Goal: Check status: Check status

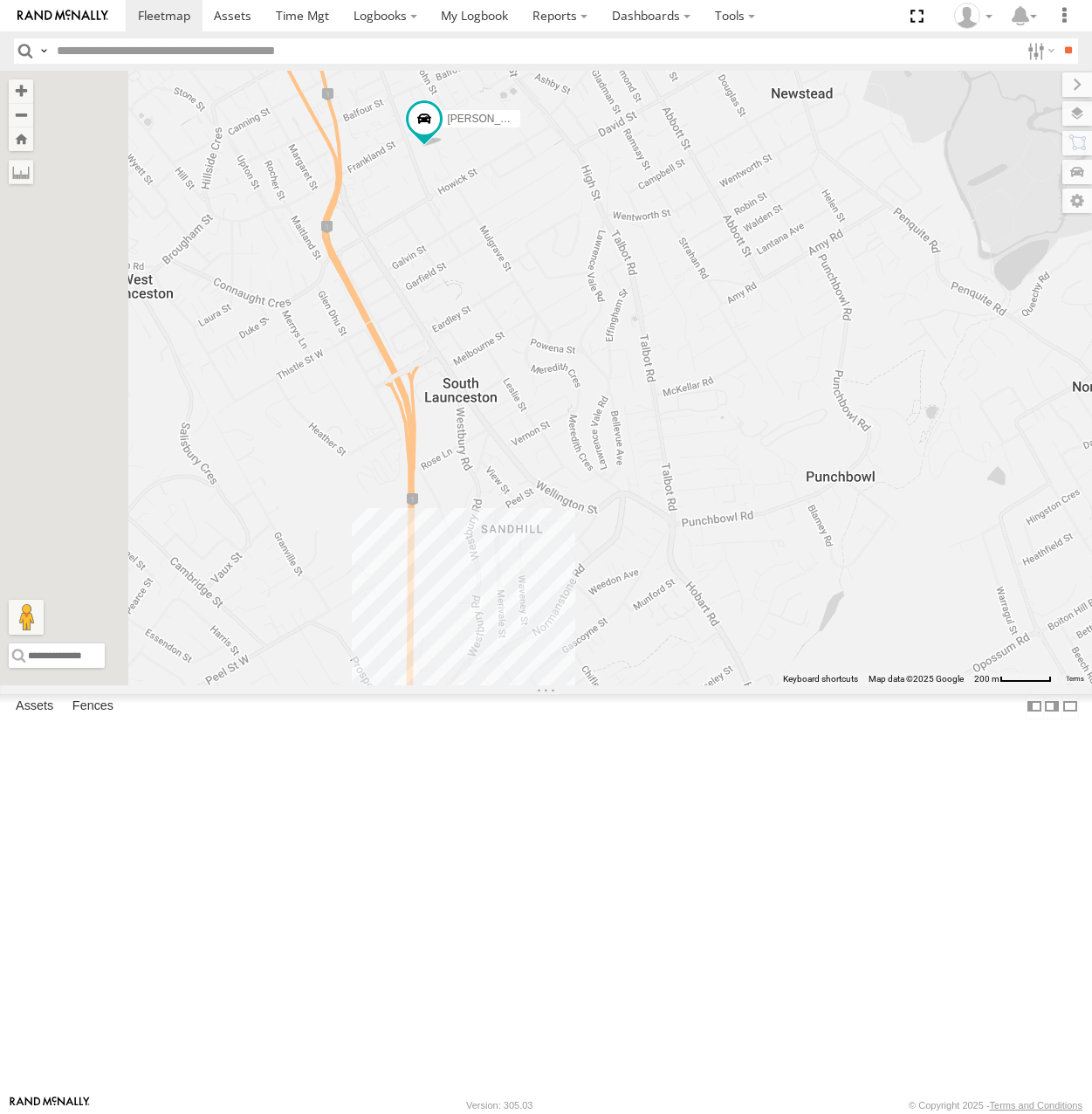
drag, startPoint x: 570, startPoint y: 286, endPoint x: 984, endPoint y: 371, distance: 422.6
click at [999, 371] on div "[PERSON_NAME] Ranger Hino Truck [PERSON_NAME] Emies Van" at bounding box center [546, 378] width 1092 height 614
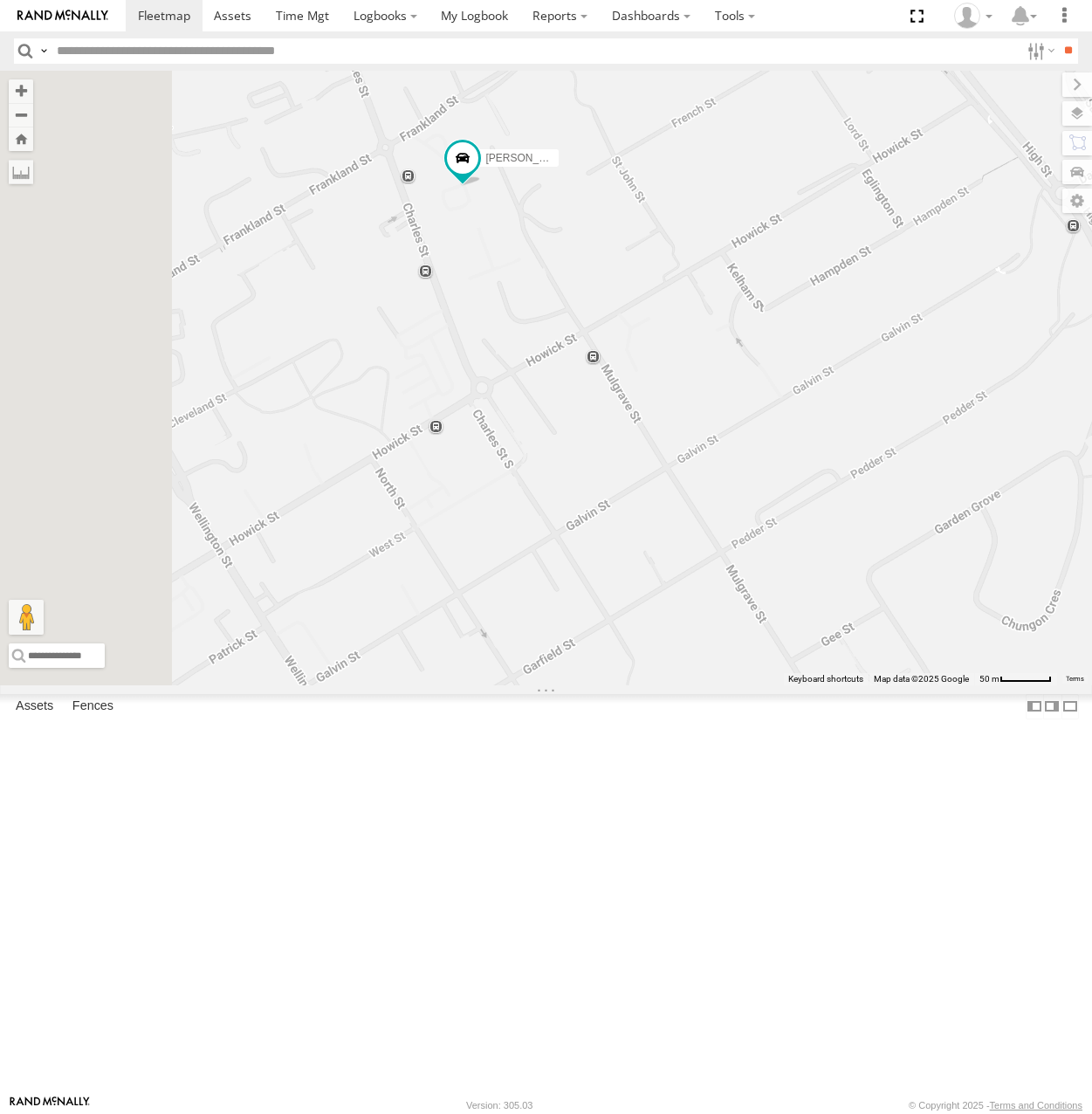
drag, startPoint x: 640, startPoint y: 339, endPoint x: 921, endPoint y: 396, distance: 286.7
click at [923, 400] on div "[PERSON_NAME] Ranger Hino Truck [PERSON_NAME] Emies Van" at bounding box center [546, 378] width 1092 height 614
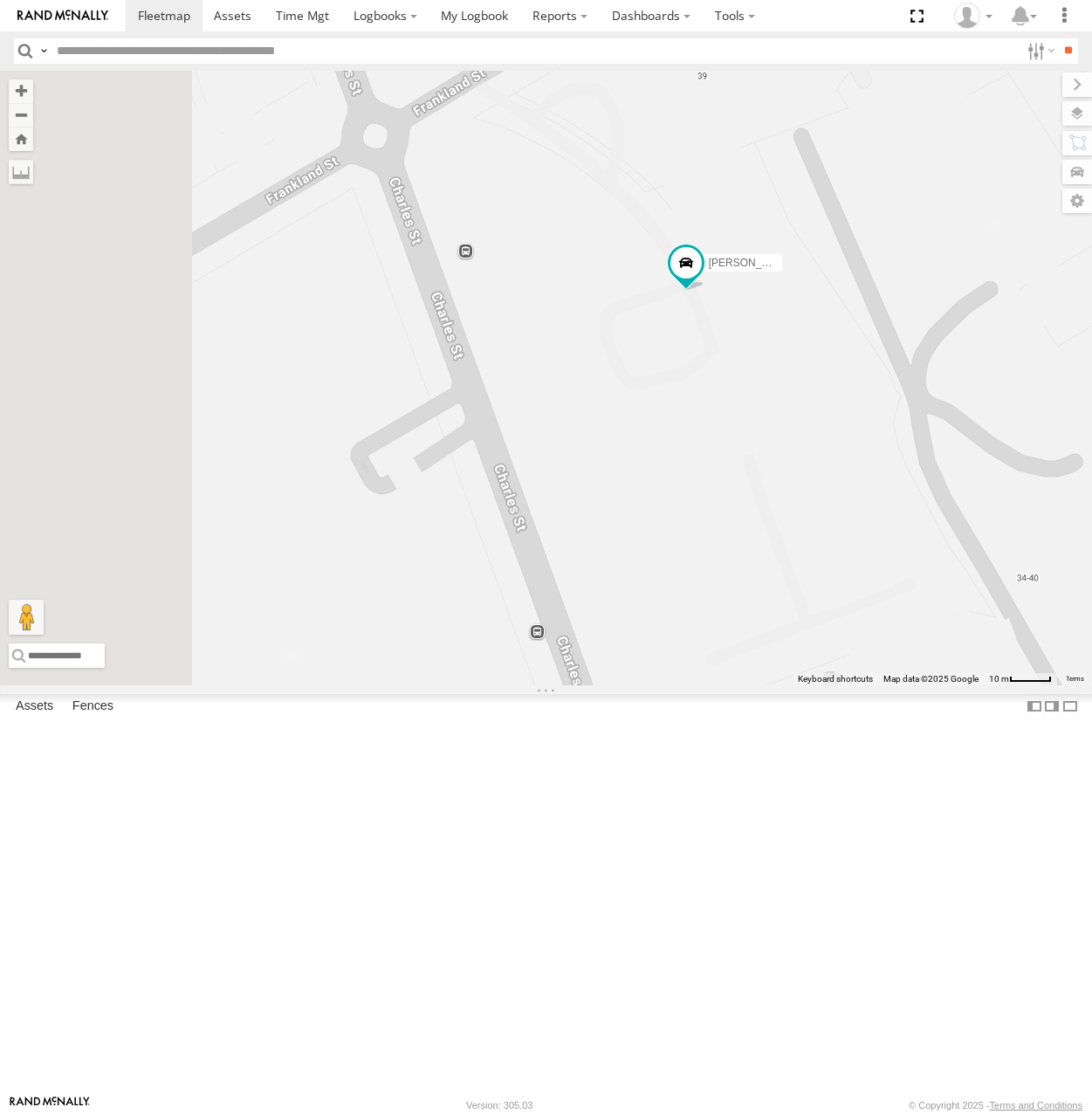
drag, startPoint x: 711, startPoint y: 406, endPoint x: 951, endPoint y: 544, distance: 276.8
click at [951, 544] on div "[PERSON_NAME] Ranger Hino Truck [PERSON_NAME] Emies Van" at bounding box center [546, 378] width 1092 height 614
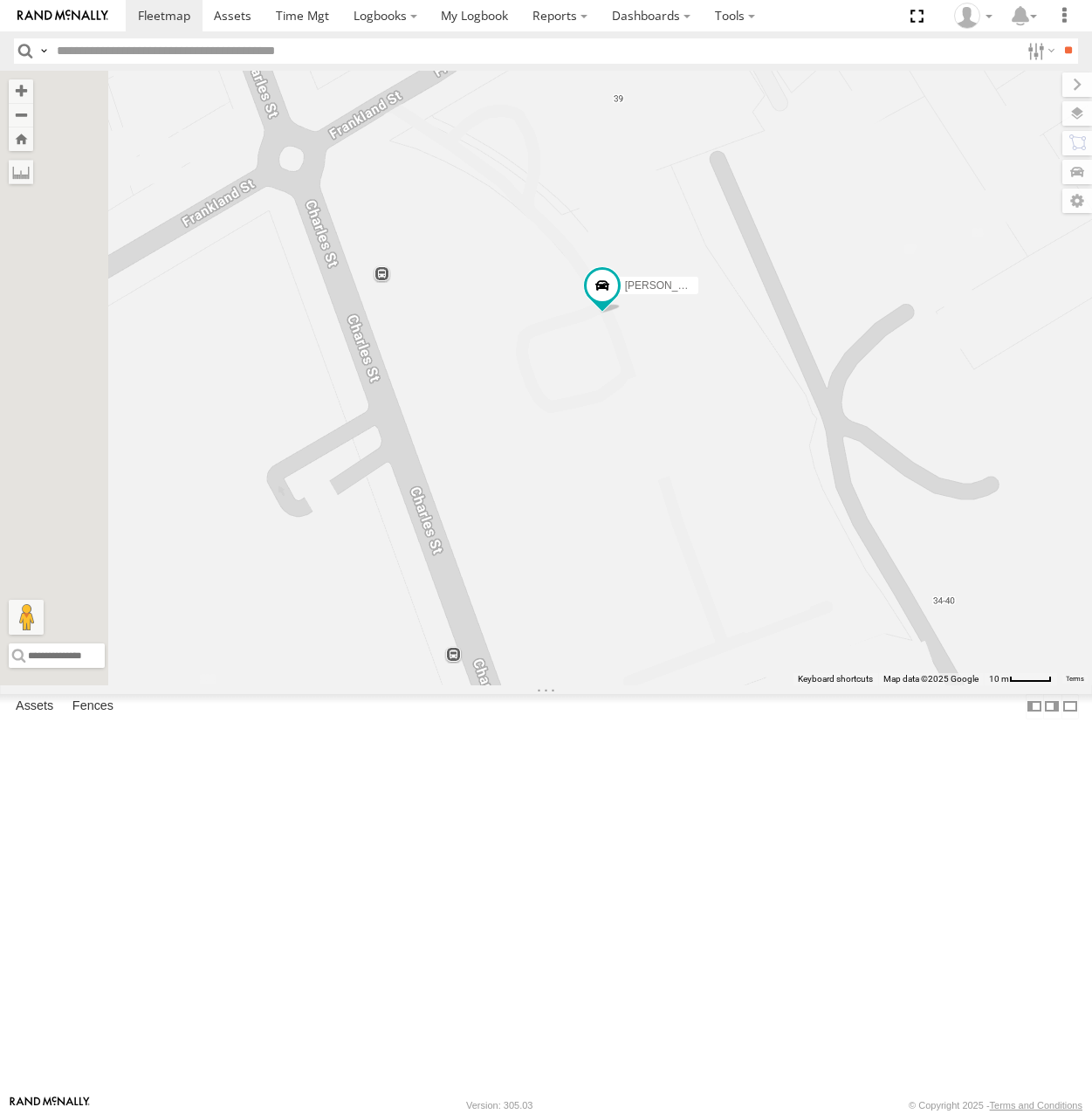
drag, startPoint x: 961, startPoint y: 585, endPoint x: 874, endPoint y: 608, distance: 90.0
click at [874, 608] on div "[PERSON_NAME] Ranger Hino Truck [PERSON_NAME] Emies Van" at bounding box center [546, 378] width 1092 height 614
click at [1074, 122] on label at bounding box center [1059, 113] width 63 height 25
click at [0, 0] on span "Basemaps" at bounding box center [0, 0] width 0 height 0
click at [0, 0] on span "Satellite + Roadmap" at bounding box center [0, 0] width 0 height 0
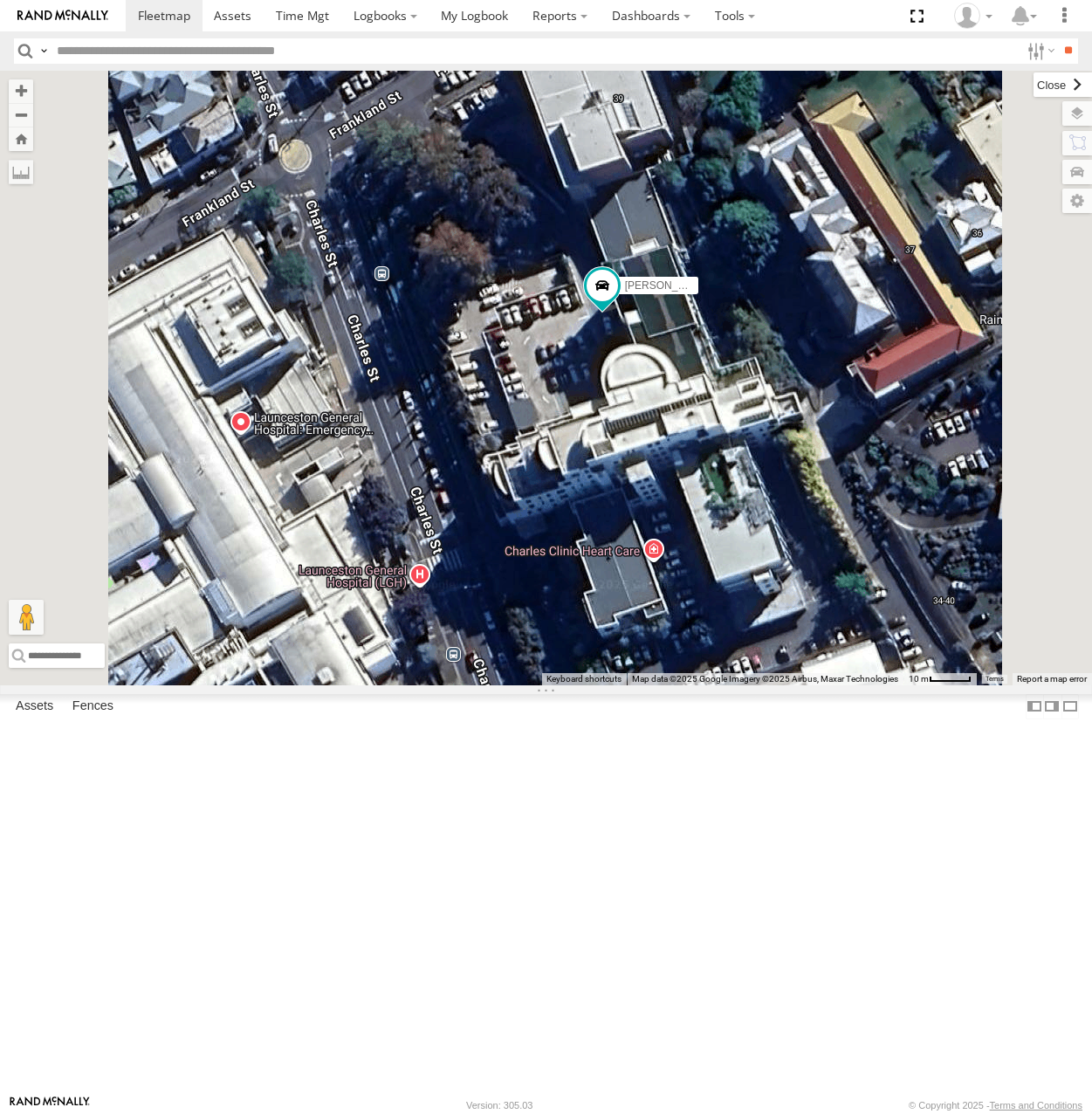
click at [1033, 92] on label at bounding box center [1063, 85] width 59 height 25
click at [617, 301] on span at bounding box center [601, 284] width 31 height 31
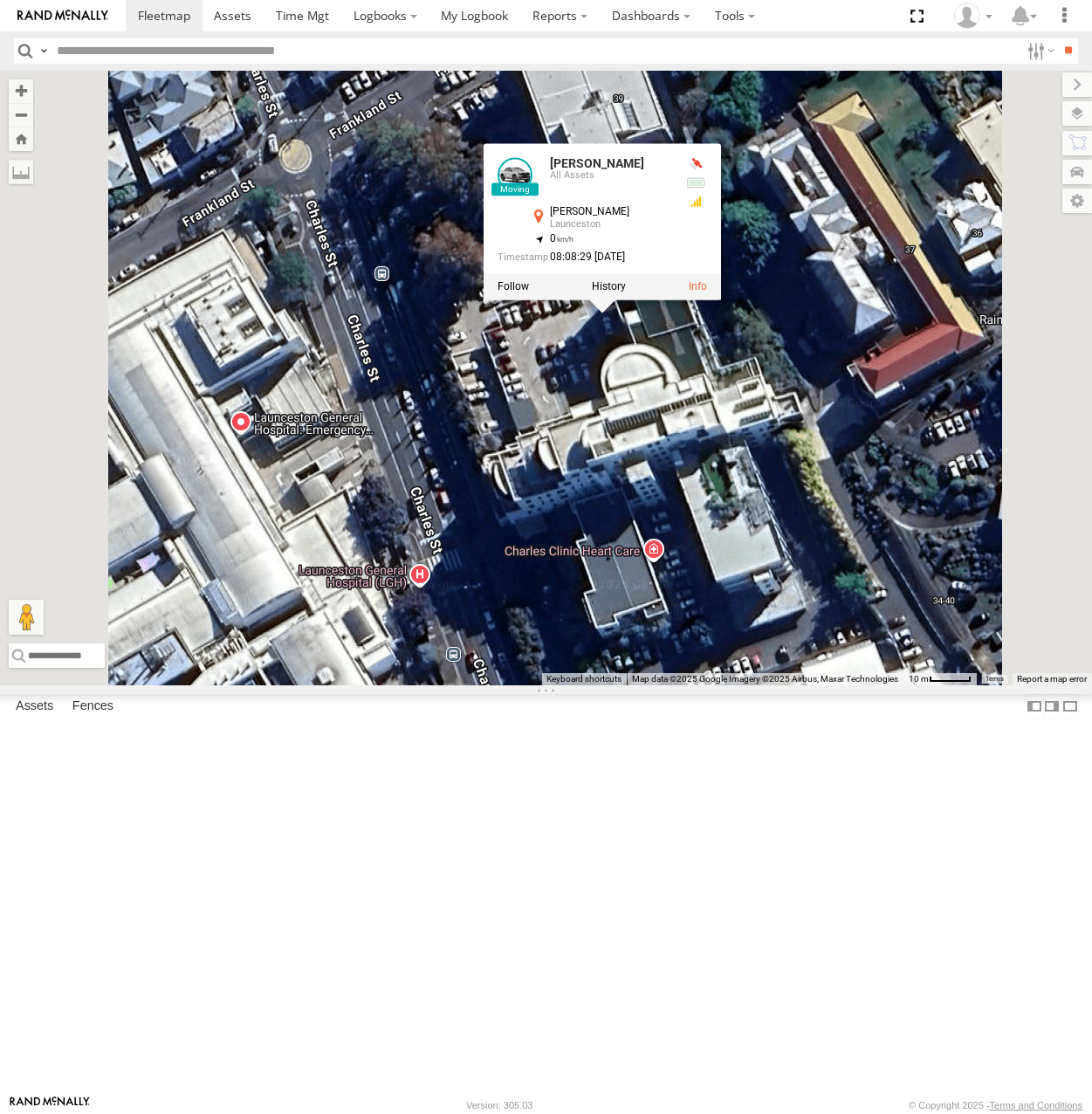
click at [574, 404] on div "Codys Ranger Hino Truck [PERSON_NAME] Emies Van [PERSON_NAME] All Assets [PERSO…" at bounding box center [546, 378] width 1092 height 614
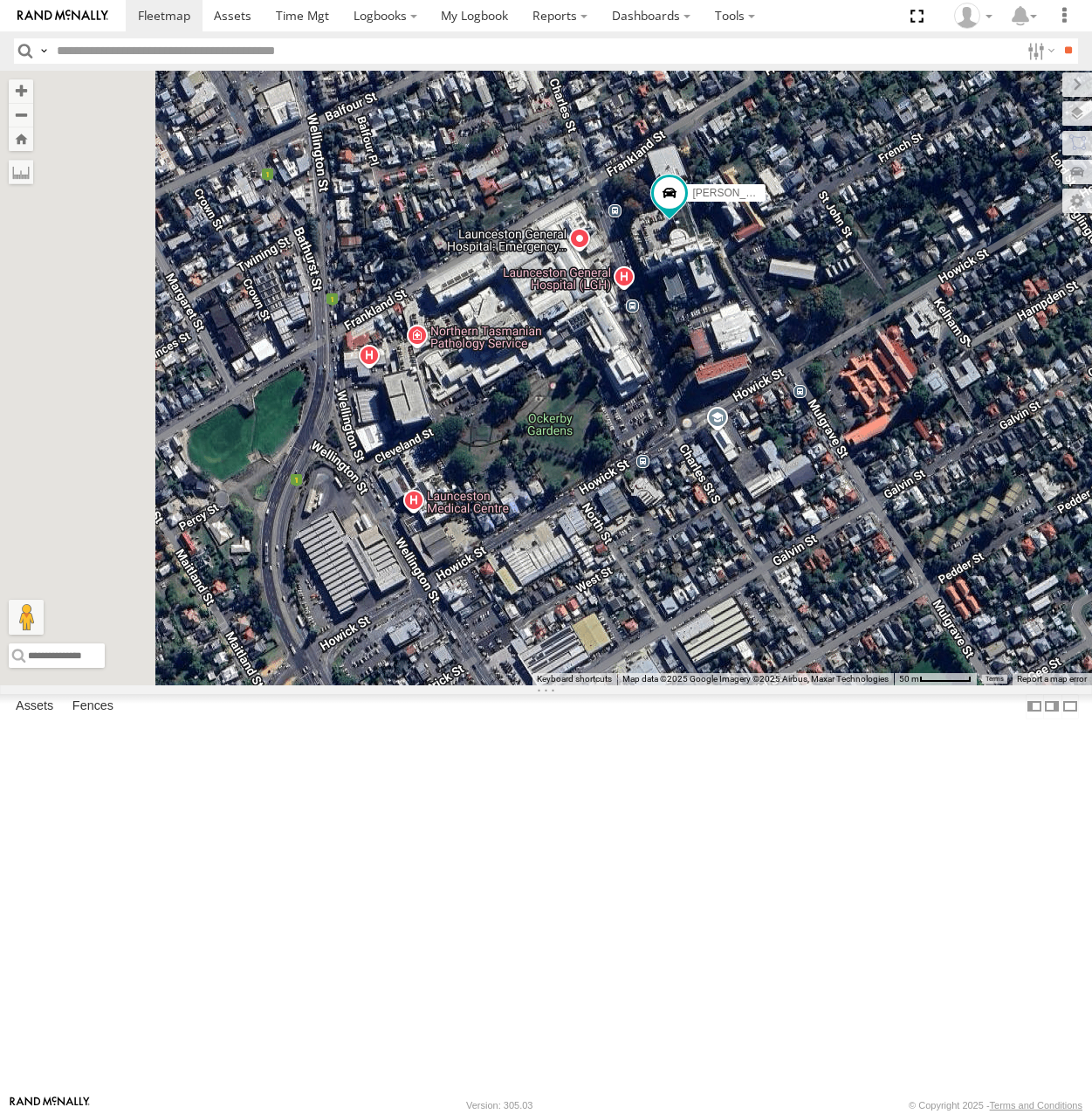
drag, startPoint x: 580, startPoint y: 459, endPoint x: 798, endPoint y: 428, distance: 220.2
click at [798, 428] on div "[PERSON_NAME] Ranger Hino Truck [PERSON_NAME] Emies Van" at bounding box center [546, 378] width 1092 height 614
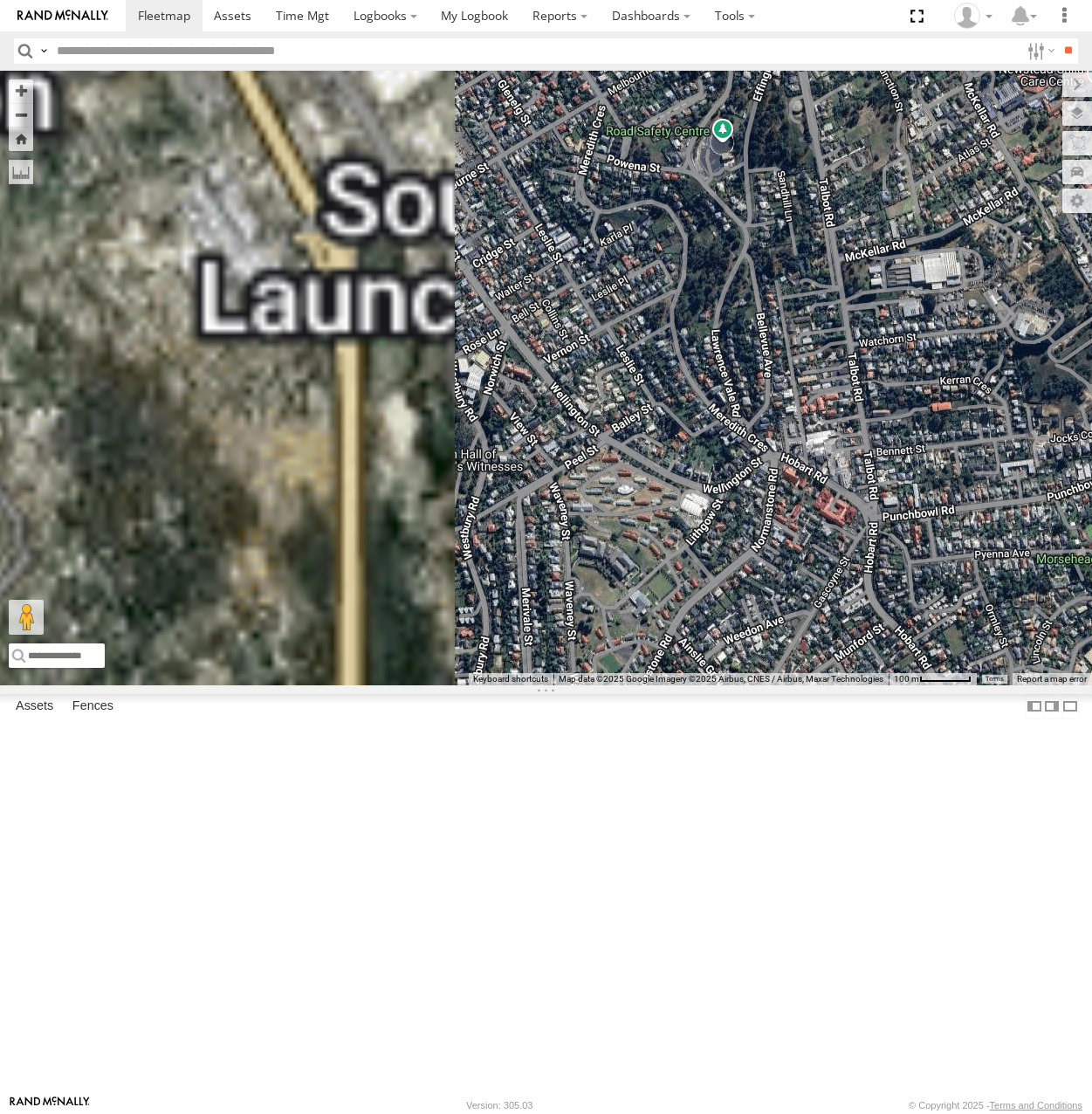
drag, startPoint x: 647, startPoint y: 222, endPoint x: 1028, endPoint y: 658, distance: 579.0
click at [1041, 666] on div "[PERSON_NAME] [PERSON_NAME] Ranger Hino Truck Emies Van" at bounding box center [546, 378] width 1092 height 614
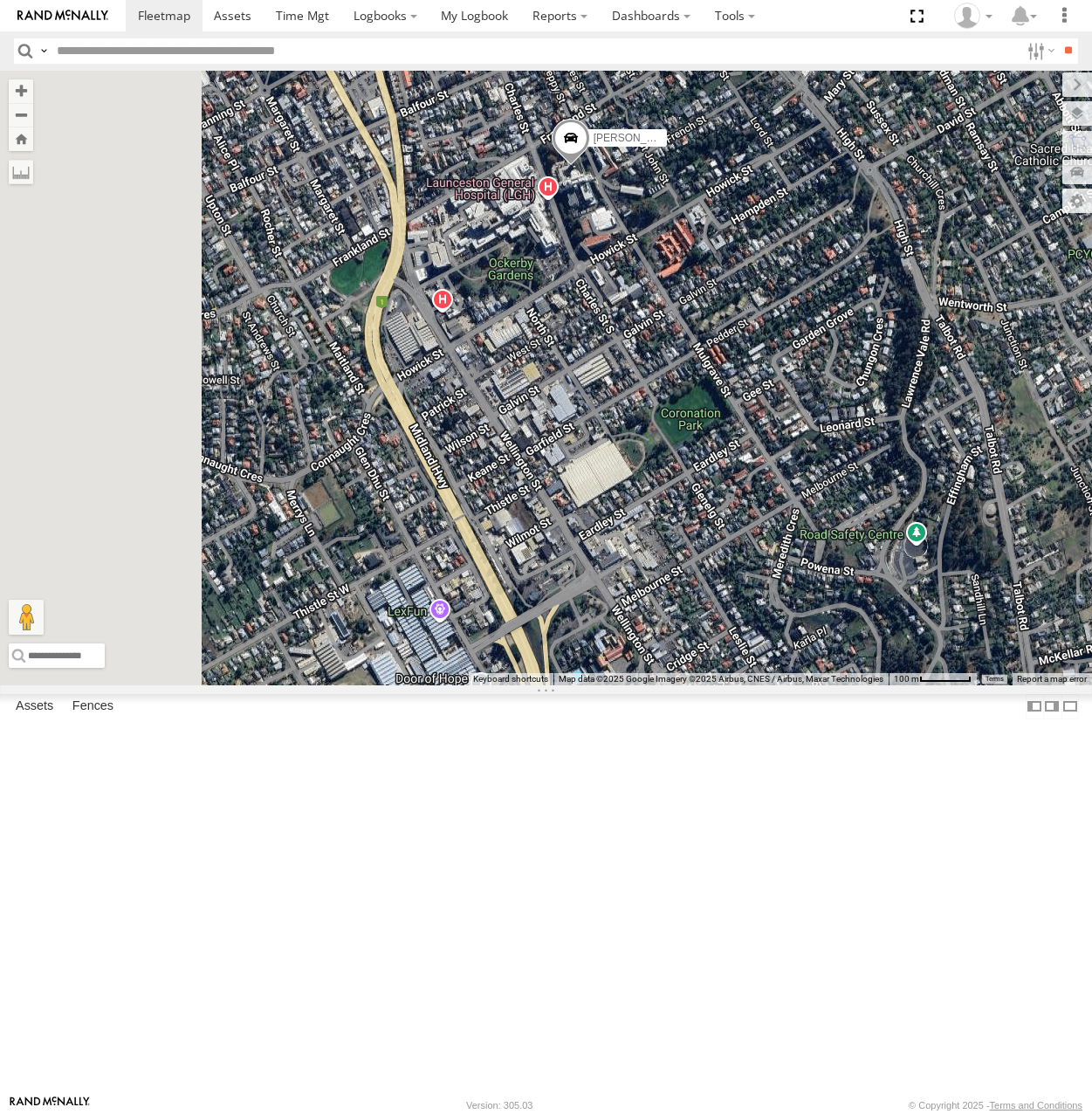
drag, startPoint x: 812, startPoint y: 433, endPoint x: 927, endPoint y: 644, distance: 240.3
click at [927, 644] on div "[PERSON_NAME] [PERSON_NAME] Ranger Hino Truck Emies Van" at bounding box center [546, 378] width 1092 height 614
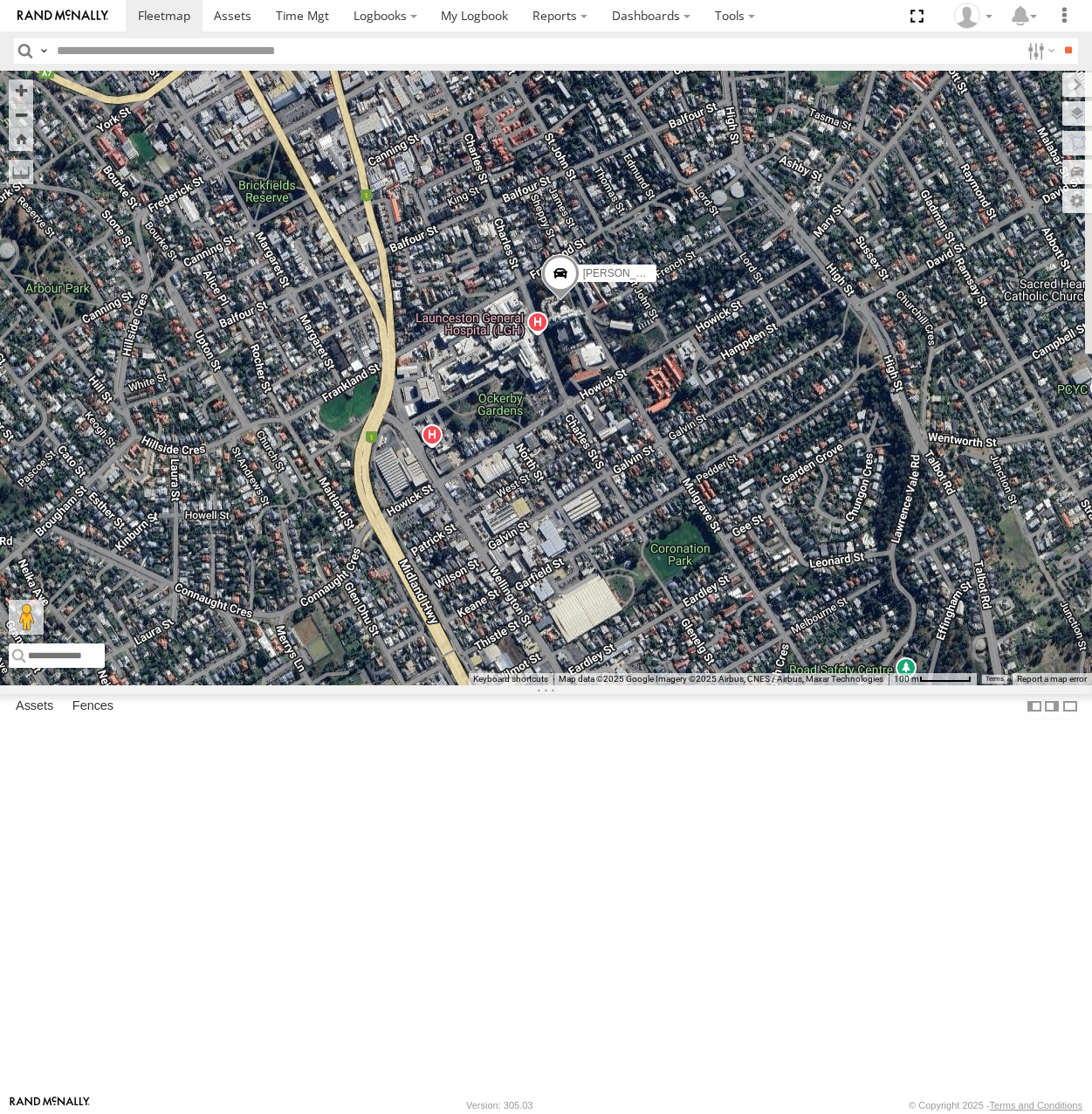
drag, startPoint x: 952, startPoint y: 442, endPoint x: 872, endPoint y: 523, distance: 113.8
click at [872, 523] on div "[PERSON_NAME] [PERSON_NAME] Ranger Hino Truck Emies Van" at bounding box center [546, 378] width 1092 height 614
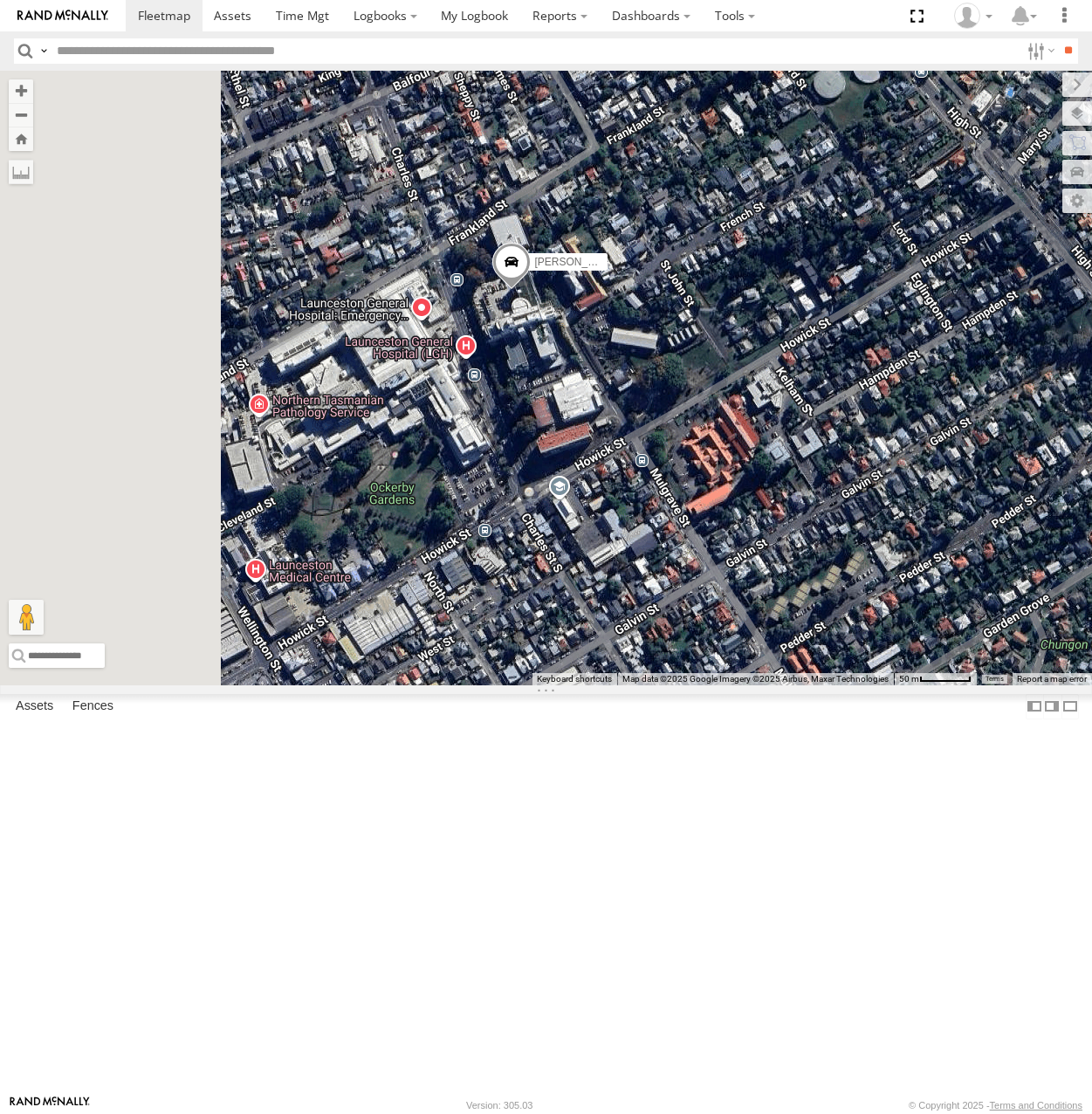
drag, startPoint x: 793, startPoint y: 527, endPoint x: 872, endPoint y: 530, distance: 79.1
click at [872, 530] on div "[PERSON_NAME] [PERSON_NAME] Ranger Hino Truck Emies Van" at bounding box center [546, 378] width 1092 height 614
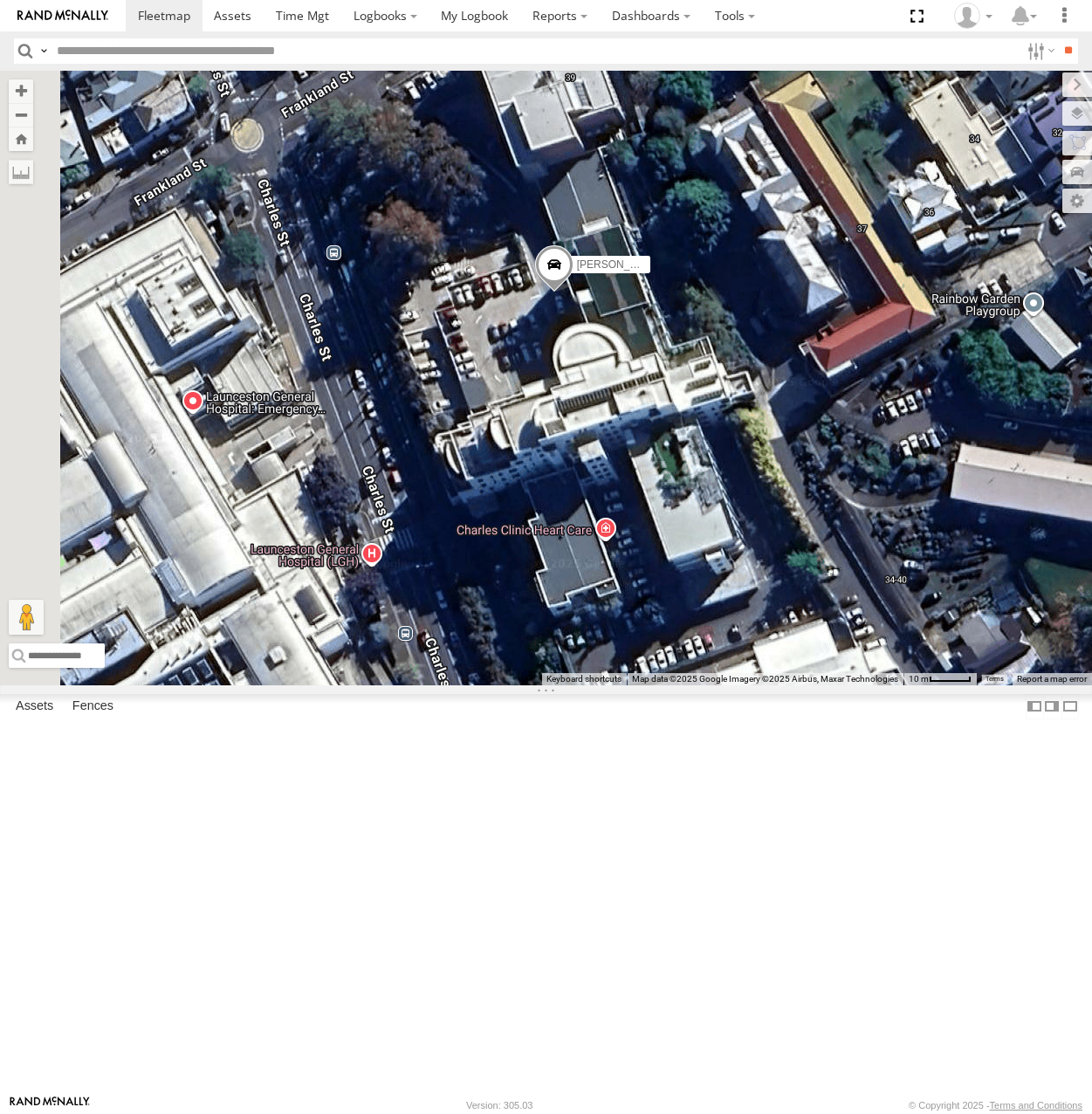
drag, startPoint x: 602, startPoint y: 427, endPoint x: 959, endPoint y: 478, distance: 360.6
click at [959, 478] on div "[PERSON_NAME] [PERSON_NAME] Ranger Hino Truck Emies Van" at bounding box center [546, 378] width 1092 height 614
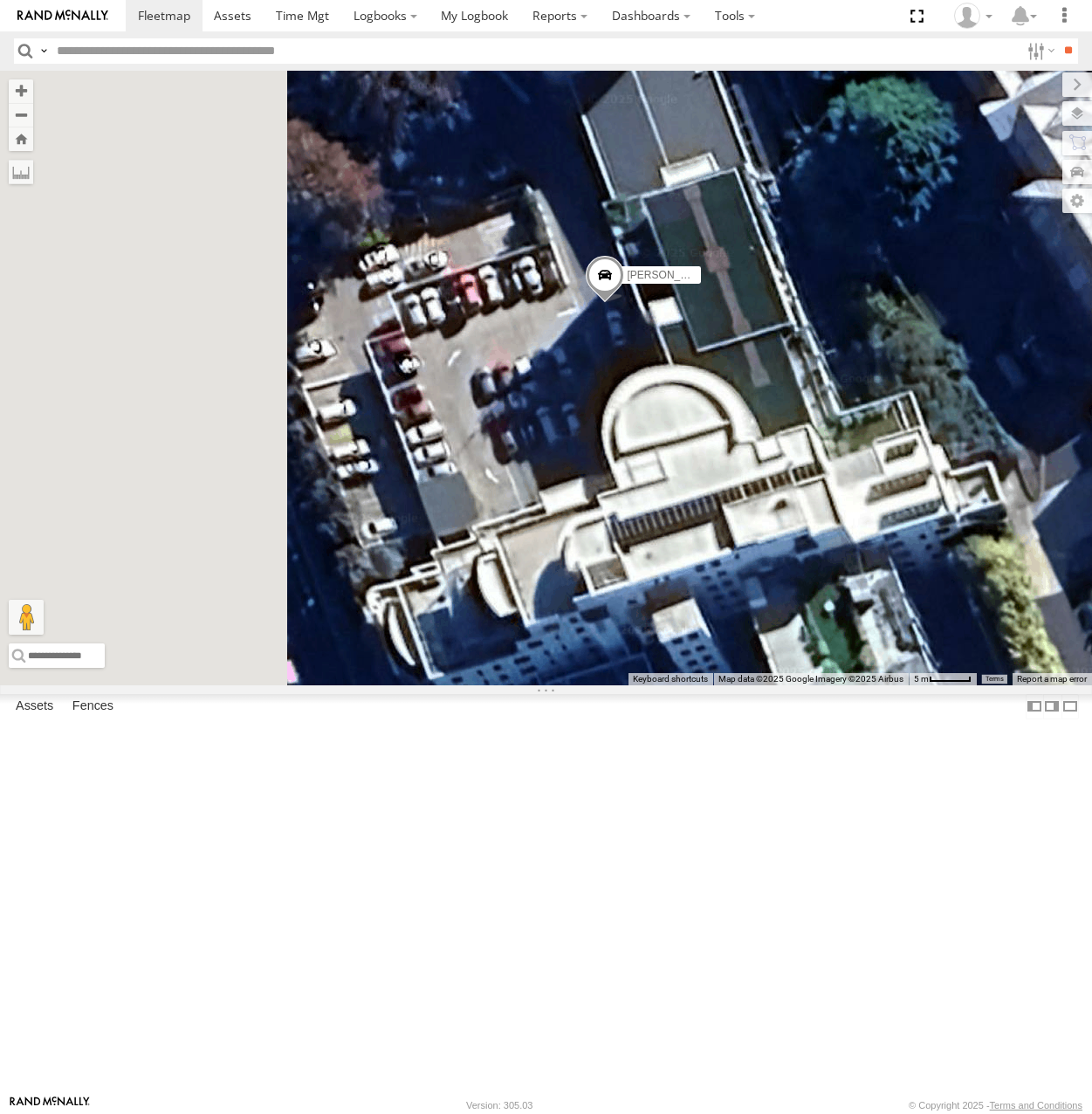
drag, startPoint x: 762, startPoint y: 508, endPoint x: 879, endPoint y: 526, distance: 118.4
click at [879, 526] on div "[PERSON_NAME] [PERSON_NAME] Ranger Hino Truck Emies Van" at bounding box center [546, 378] width 1092 height 614
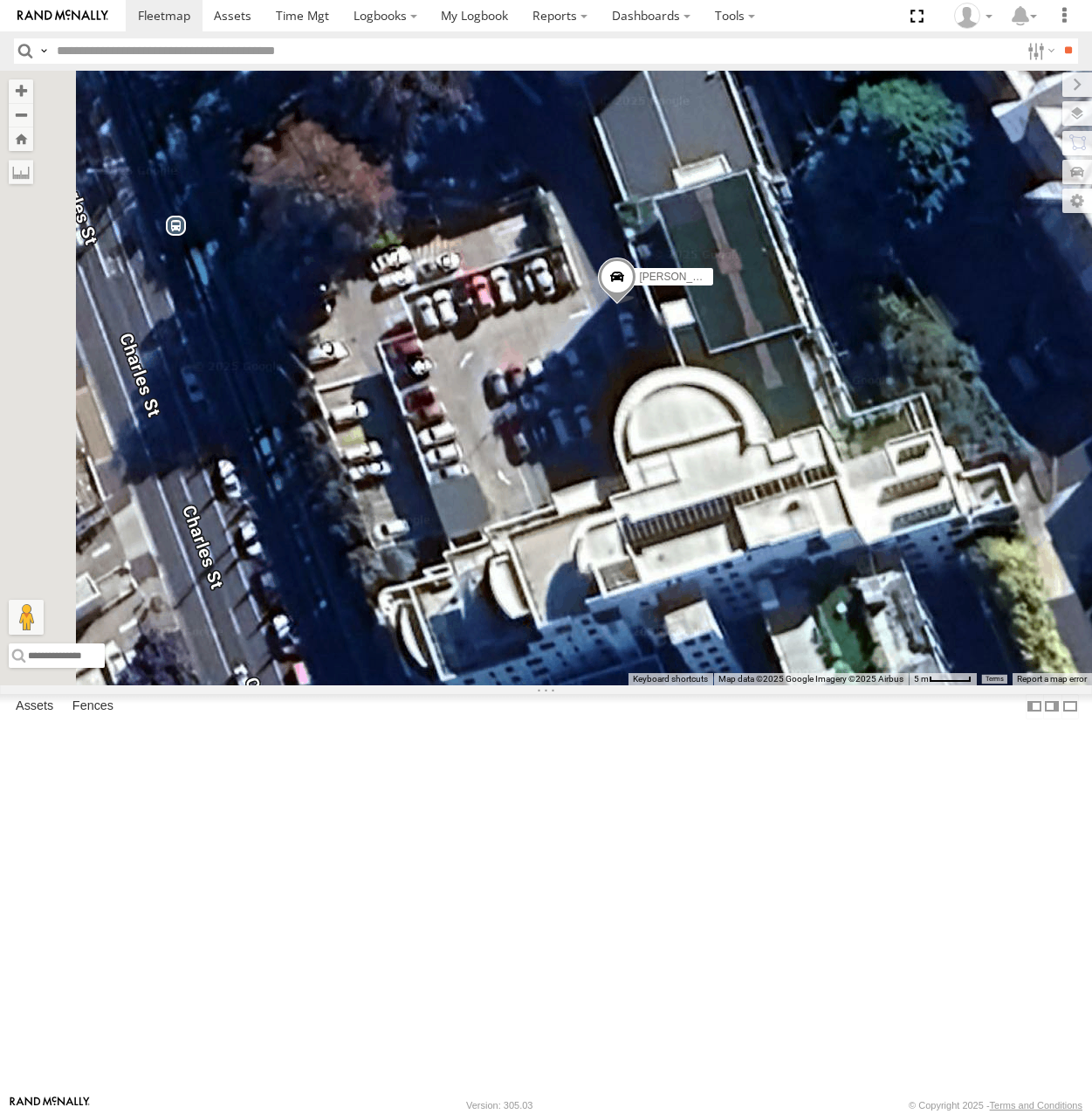
click at [635, 304] on span at bounding box center [616, 280] width 39 height 47
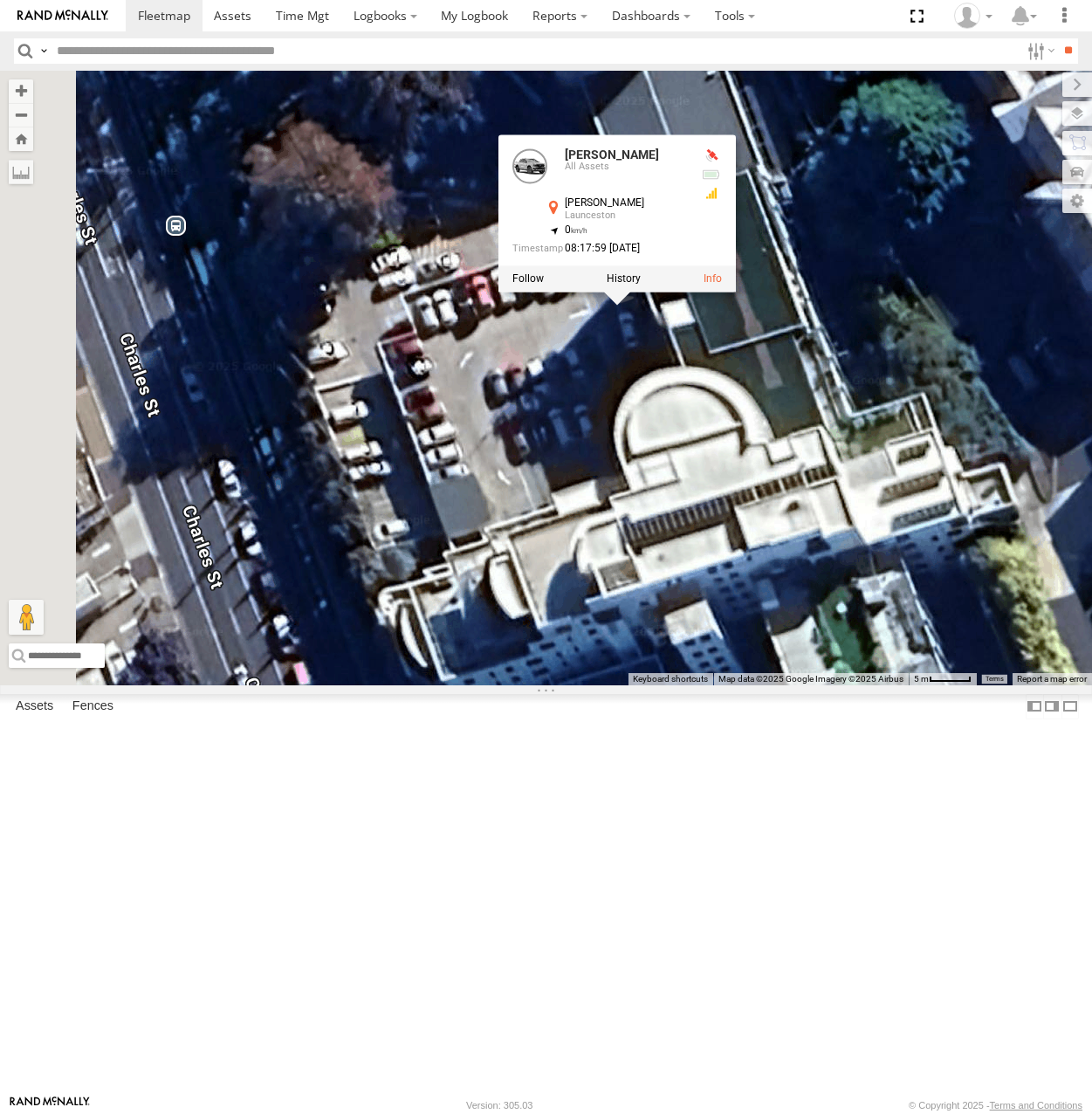
click at [686, 262] on div "[PERSON_NAME] All Assets [PERSON_NAME] -41.44588 , 147.14347 0 08:17:59 [DATE]" at bounding box center [598, 204] width 175 height 113
click at [889, 232] on div "[PERSON_NAME] [PERSON_NAME] Ranger Hino Truck Emies Van [PERSON_NAME] All Asset…" at bounding box center [546, 378] width 1092 height 614
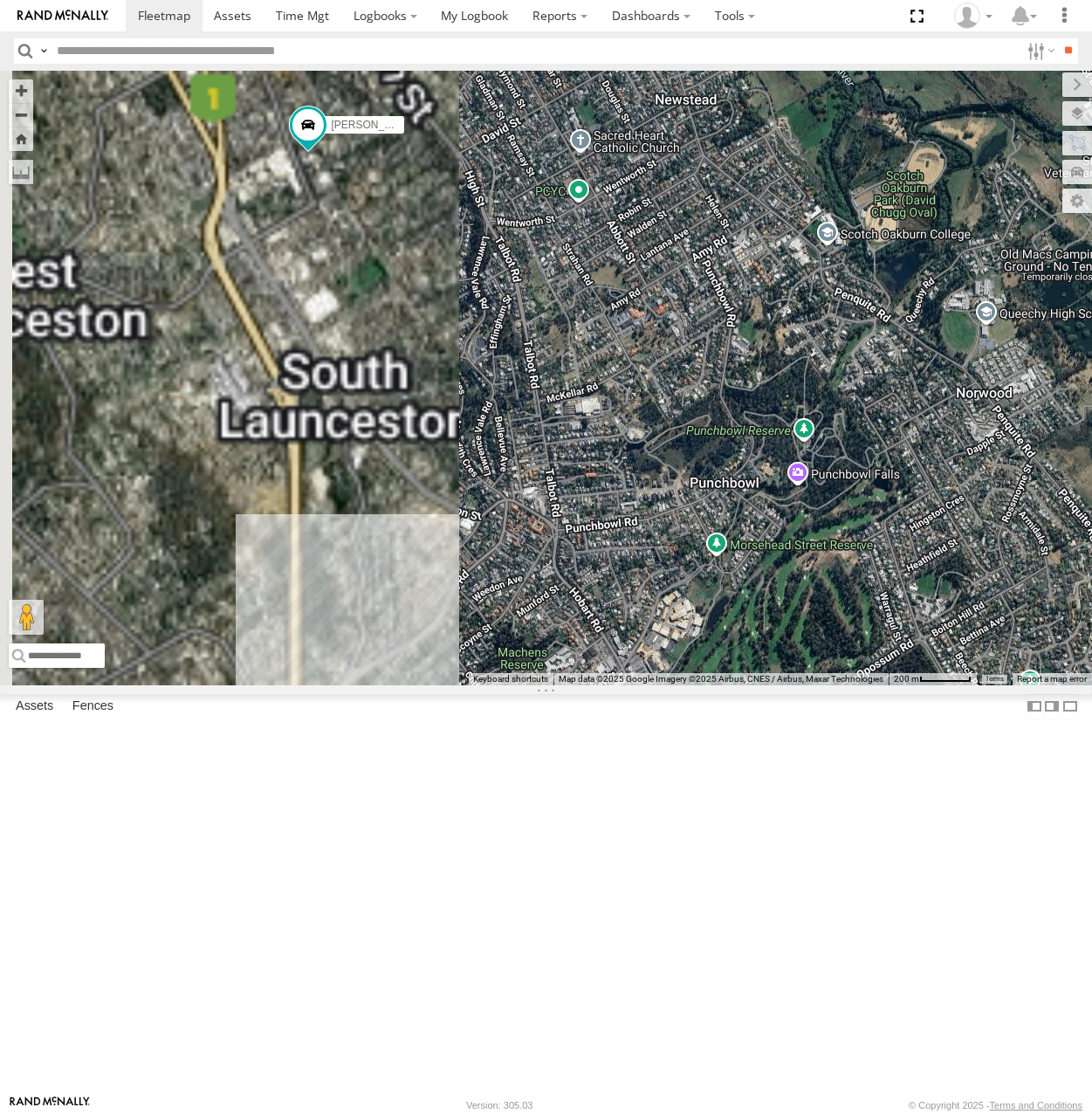
drag, startPoint x: 644, startPoint y: 247, endPoint x: 951, endPoint y: 445, distance: 365.3
click at [951, 445] on div "[PERSON_NAME] [PERSON_NAME] Ranger Hino Truck Emies Van" at bounding box center [546, 378] width 1092 height 614
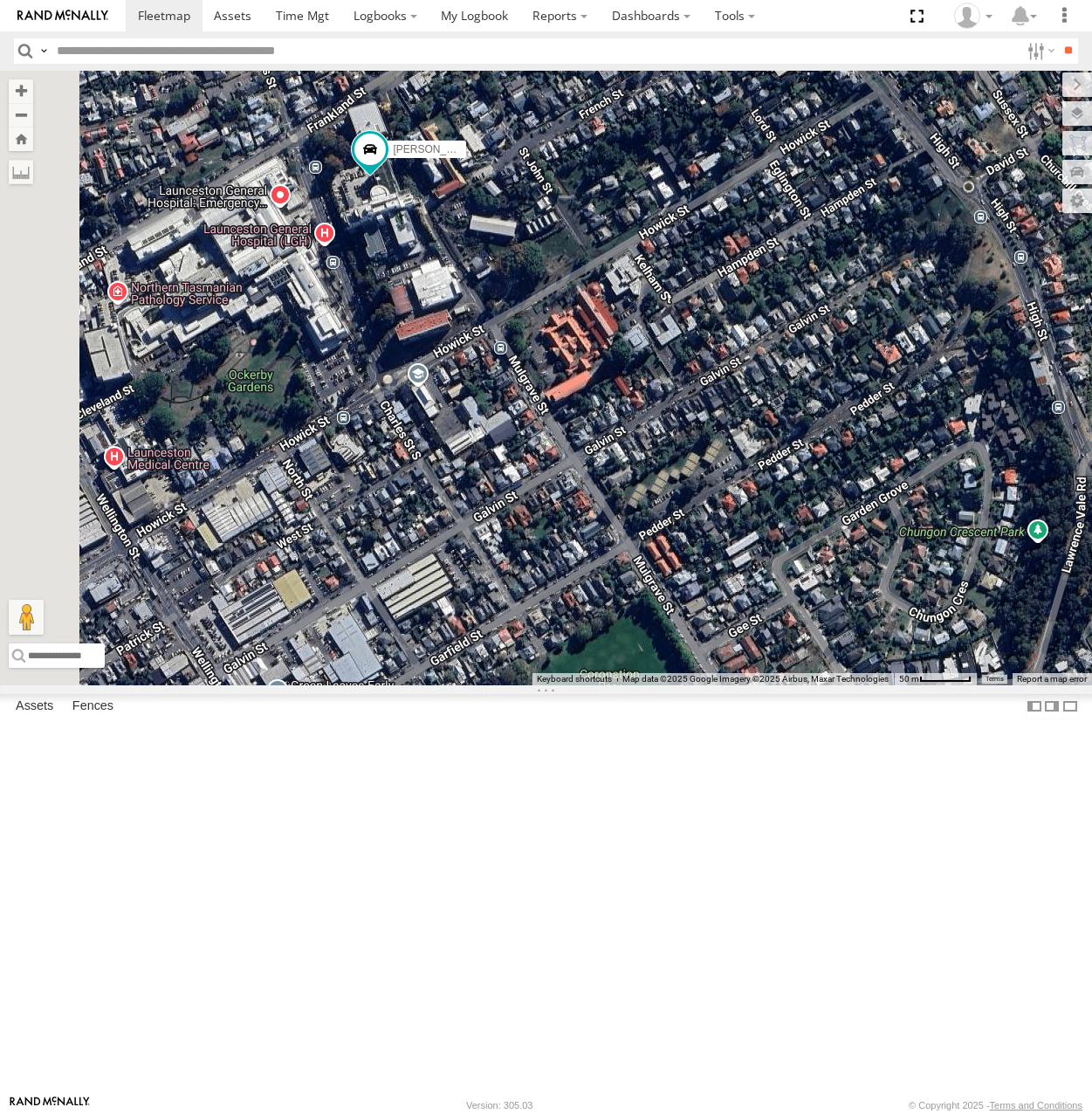
drag, startPoint x: 638, startPoint y: 396, endPoint x: 865, endPoint y: 405, distance: 227.2
click at [865, 405] on div "[PERSON_NAME] [PERSON_NAME] Ranger Hino Truck Emies Van" at bounding box center [546, 378] width 1092 height 614
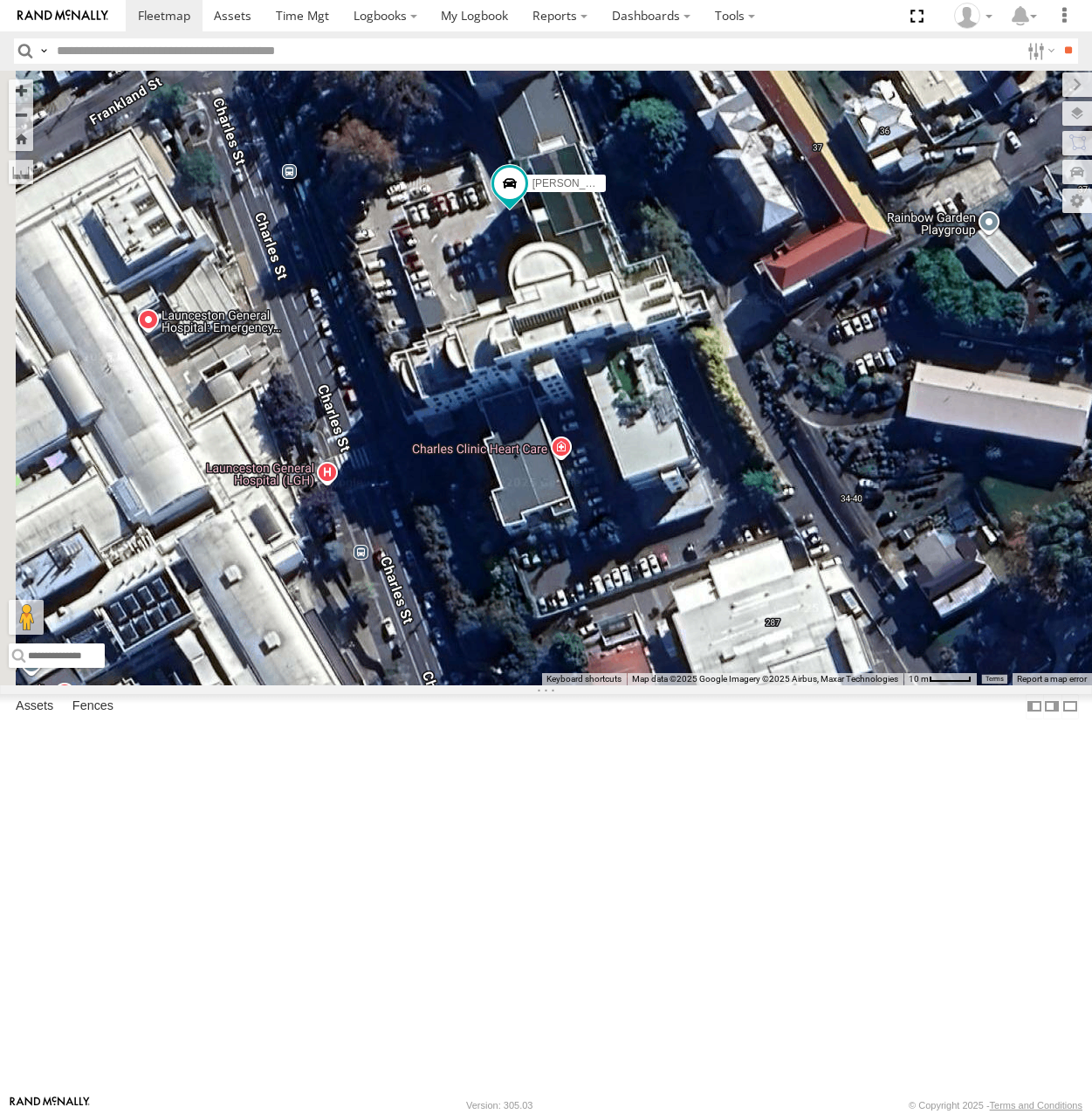
drag, startPoint x: 553, startPoint y: 264, endPoint x: 901, endPoint y: 431, distance: 386.0
click at [901, 431] on div "[PERSON_NAME] [PERSON_NAME] Ranger Hino Truck Emies Van" at bounding box center [546, 378] width 1092 height 614
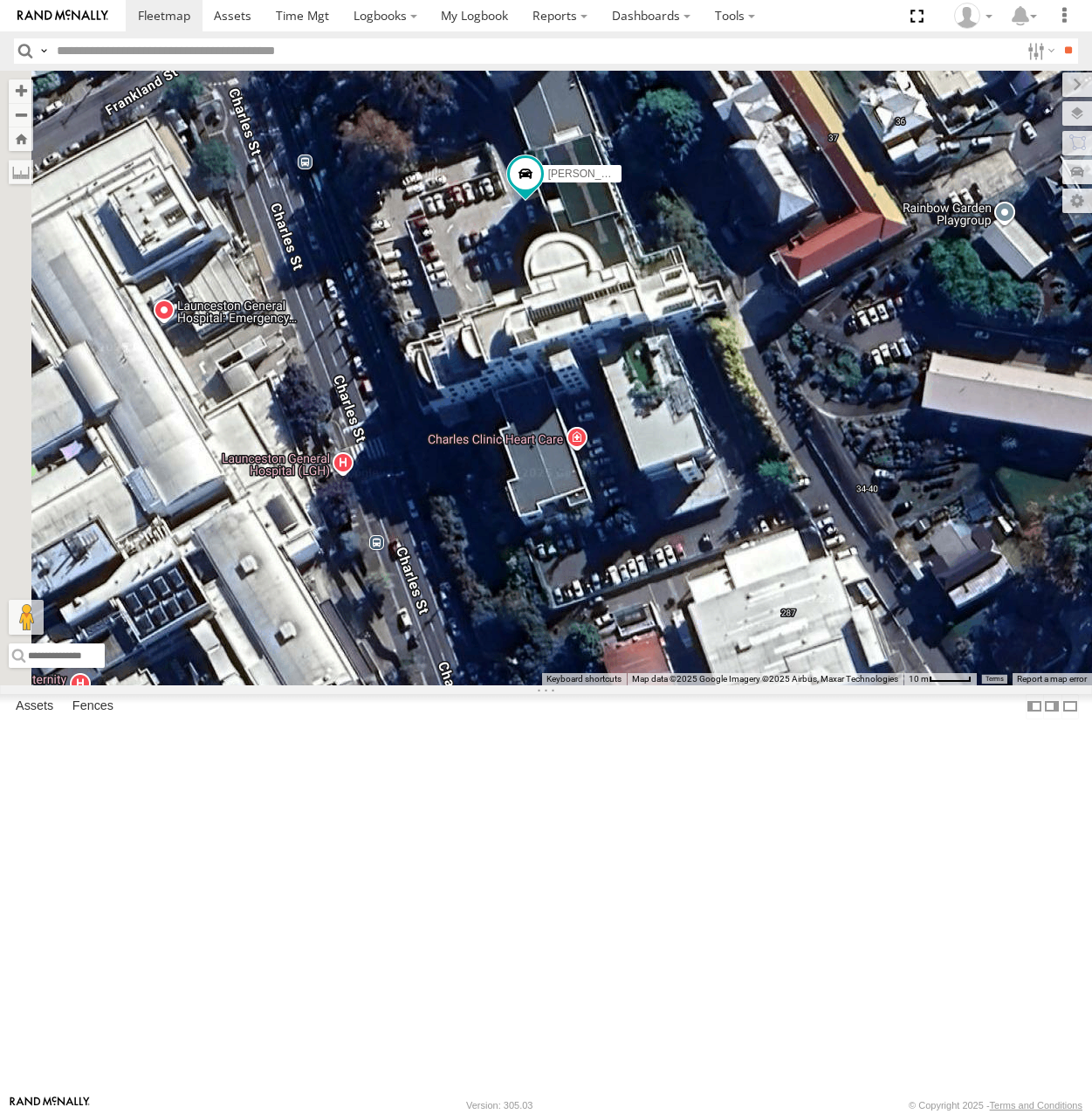
drag, startPoint x: 875, startPoint y: 329, endPoint x: 705, endPoint y: 277, distance: 177.8
click at [705, 277] on div "[PERSON_NAME] [PERSON_NAME] Ranger Hino Truck Emies Van" at bounding box center [546, 378] width 1092 height 614
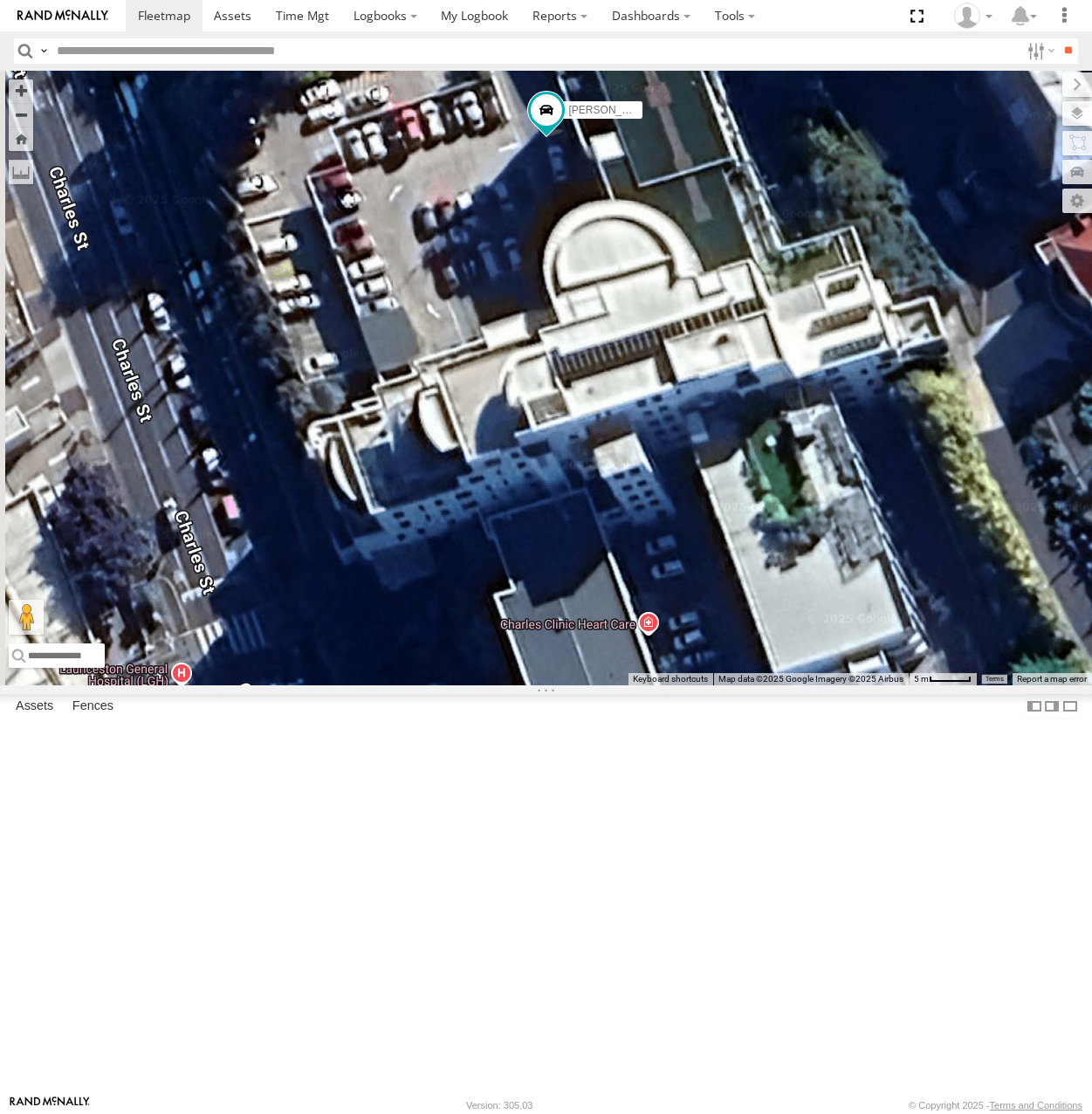
drag, startPoint x: 700, startPoint y: 335, endPoint x: 836, endPoint y: 228, distance: 173.0
click at [836, 228] on div "[PERSON_NAME] [PERSON_NAME] Ranger Hino Truck Emies Van" at bounding box center [546, 378] width 1092 height 614
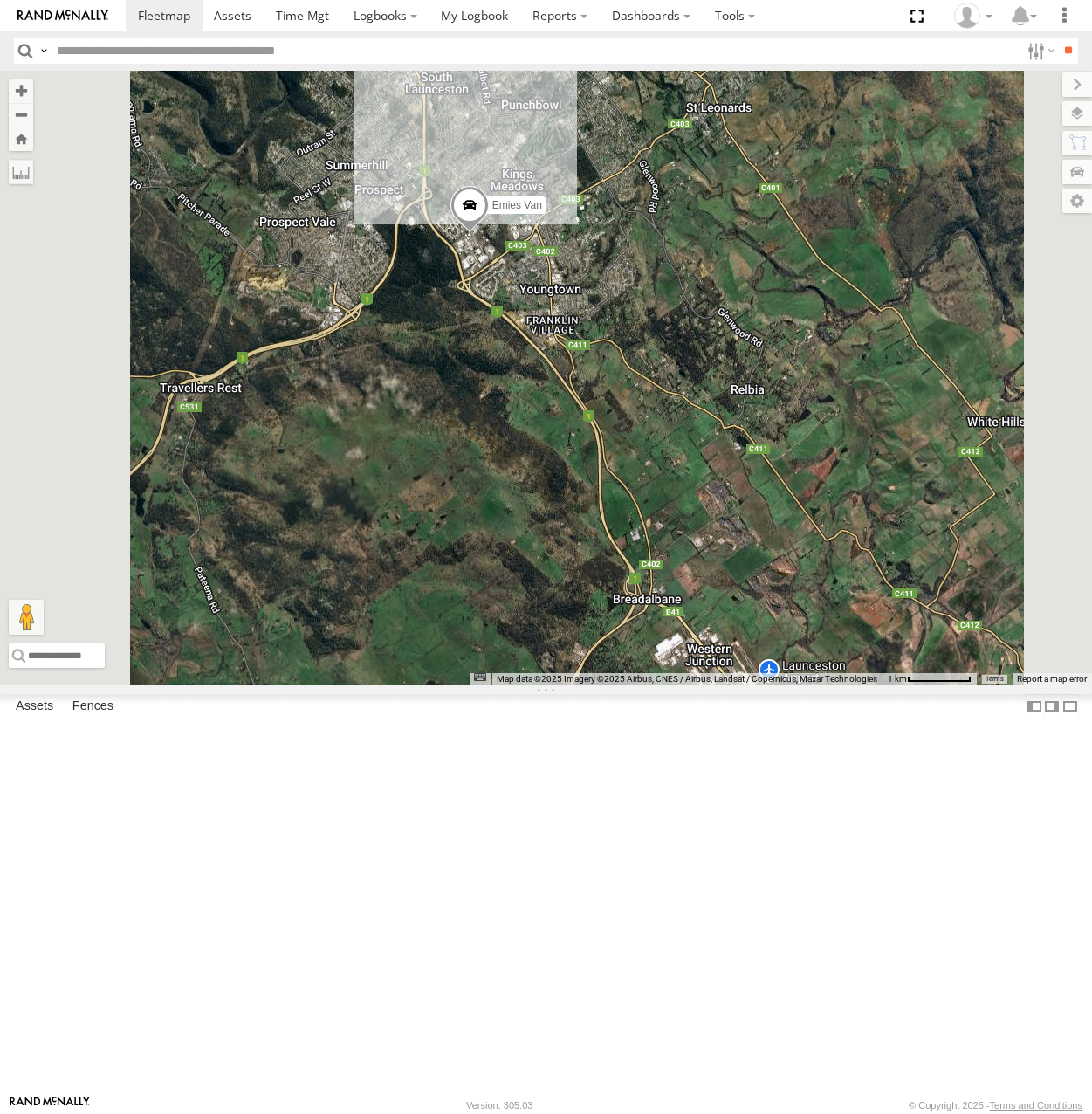
click at [0, 0] on div "Codys Ranger All Assets [GEOGRAPHIC_DATA] -41.43537 147.14245 Hino Truck All As…" at bounding box center [0, 0] width 0 height 0
